Goal: Navigation & Orientation: Find specific page/section

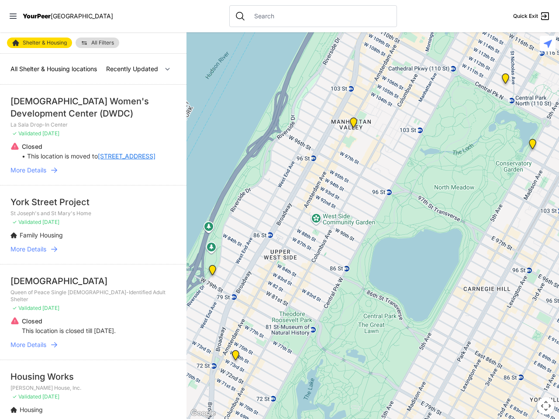
click at [13, 16] on icon at bounding box center [13, 16] width 7 height 5
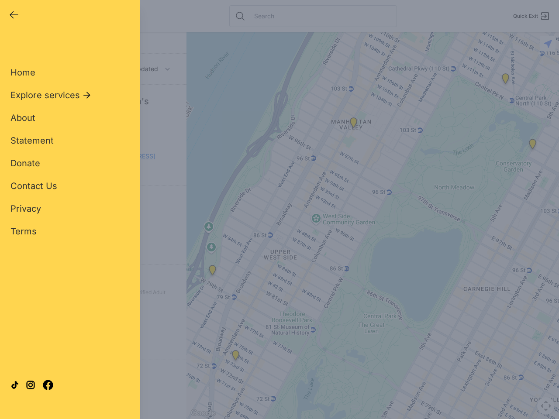
click at [373, 226] on div "Close panel YourPeer [GEOGRAPHIC_DATA] Quick Exit Single Adult Families Soup Ki…" at bounding box center [279, 209] width 559 height 419
click at [212, 272] on div "Close panel YourPeer [GEOGRAPHIC_DATA] Quick Exit Single Adult Families Soup Ki…" at bounding box center [279, 209] width 559 height 419
click at [235, 357] on div "Close panel YourPeer [GEOGRAPHIC_DATA] Quick Exit Single Adult Families Soup Ki…" at bounding box center [279, 209] width 559 height 419
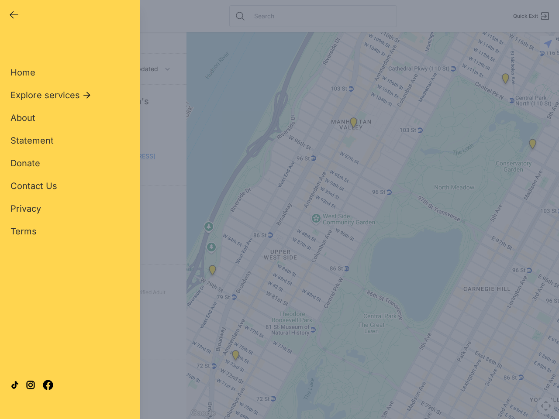
click at [353, 125] on div "Close panel YourPeer [GEOGRAPHIC_DATA] Quick Exit Single Adult Families Soup Ki…" at bounding box center [279, 209] width 559 height 419
click at [533, 146] on div "Close panel YourPeer [GEOGRAPHIC_DATA] Quick Exit Single Adult Families Soup Ki…" at bounding box center [279, 209] width 559 height 419
click at [505, 80] on div "Close panel YourPeer [GEOGRAPHIC_DATA] Quick Exit Single Adult Families Soup Ki…" at bounding box center [279, 209] width 559 height 419
click at [546, 406] on div "Close panel YourPeer [GEOGRAPHIC_DATA] Quick Exit Single Adult Families Soup Ki…" at bounding box center [279, 209] width 559 height 419
